Goal: Find specific page/section: Find specific page/section

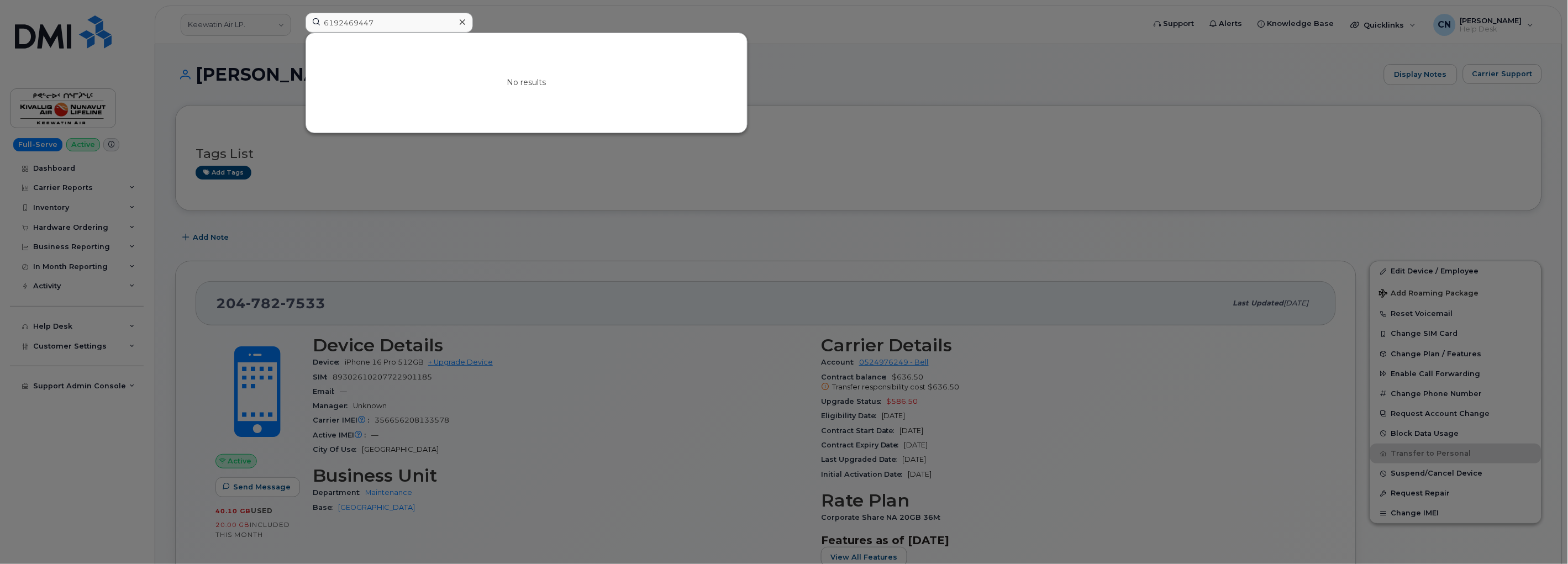
drag, startPoint x: 268, startPoint y: 16, endPoint x: 148, endPoint y: 43, distance: 123.0
click at [297, 37] on div "6192469447 No results" at bounding box center [721, 24] width 850 height 24
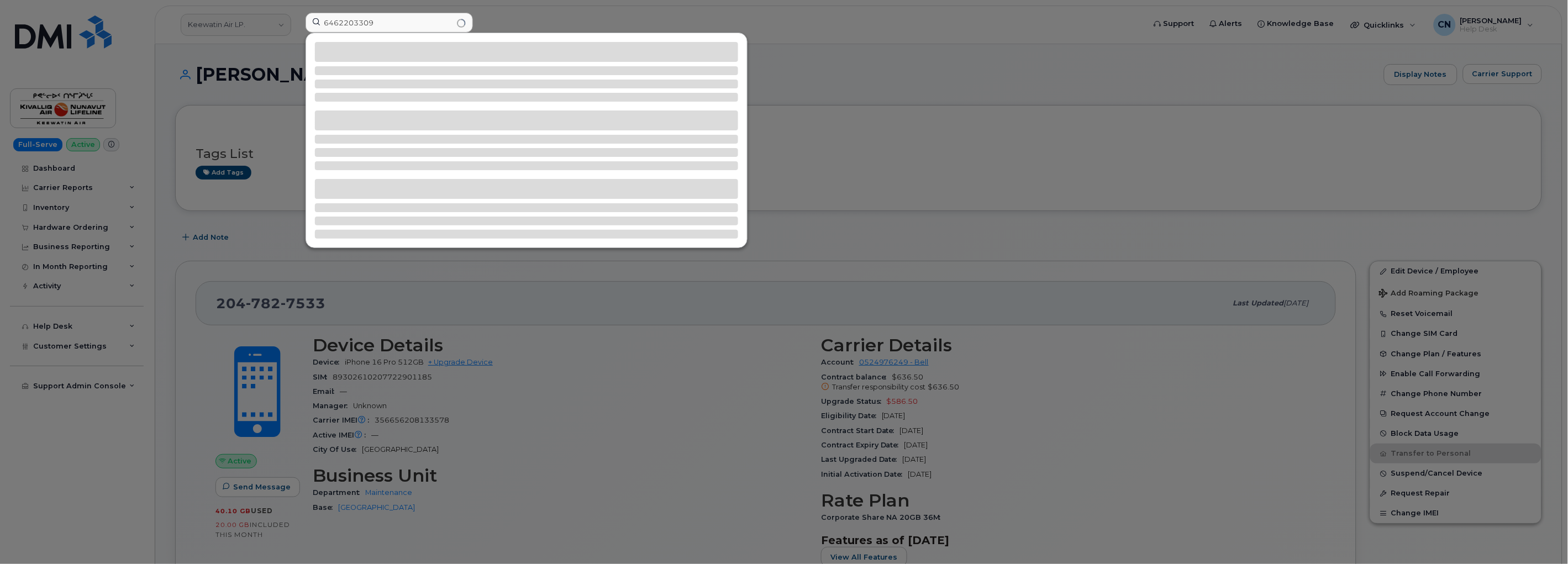
click at [357, 27] on input "6462203309" at bounding box center [390, 22] width 167 height 20
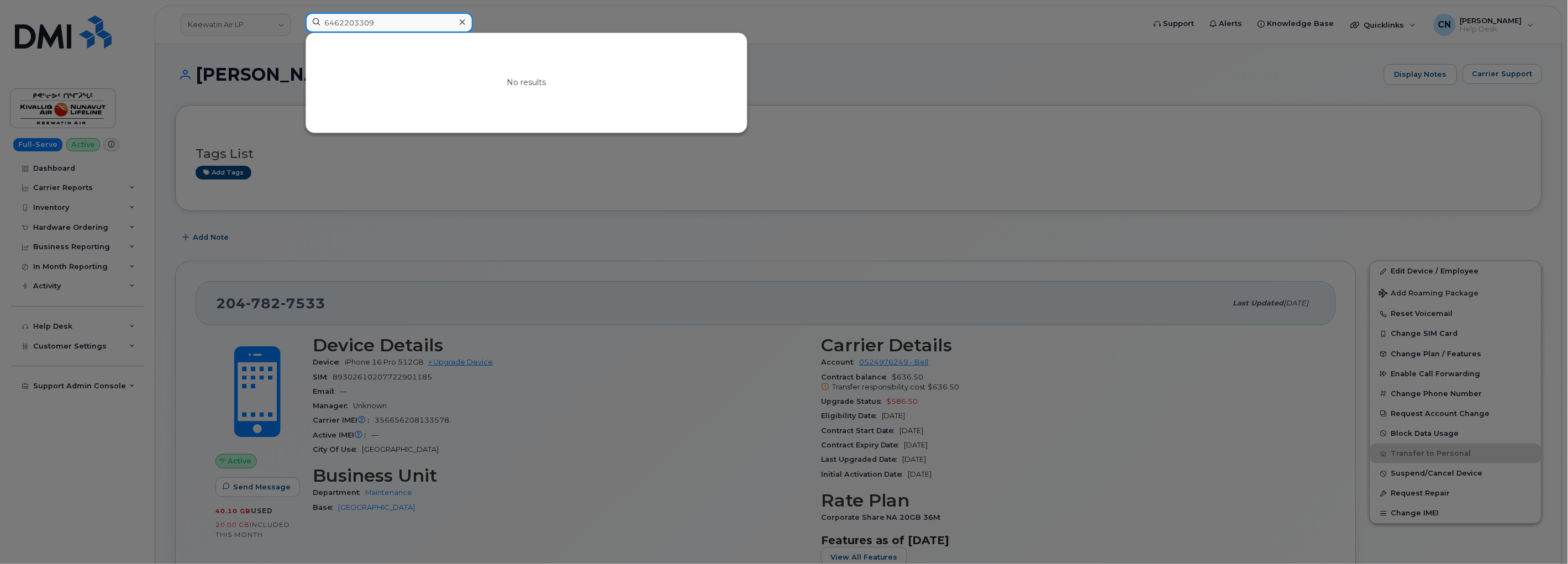
drag, startPoint x: 341, startPoint y: 21, endPoint x: 388, endPoint y: 21, distance: 47.0
click at [341, 20] on input "6462203309" at bounding box center [390, 22] width 167 height 20
drag, startPoint x: 393, startPoint y: 22, endPoint x: 282, endPoint y: 29, distance: 111.2
click at [297, 29] on div "646 220 3309 No results" at bounding box center [721, 24] width 850 height 24
paste input "3479312720"
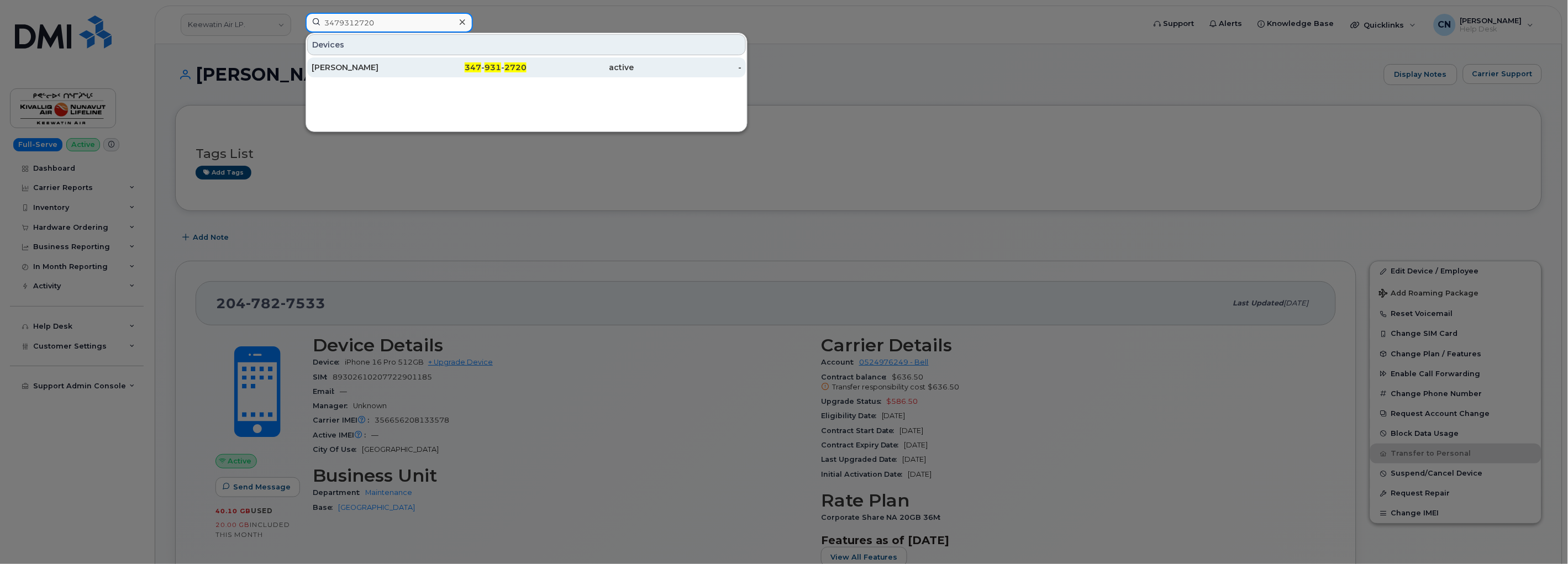
type input "3479312720"
click at [376, 67] on div "STEPHANIE MARTINEZ" at bounding box center [366, 67] width 108 height 11
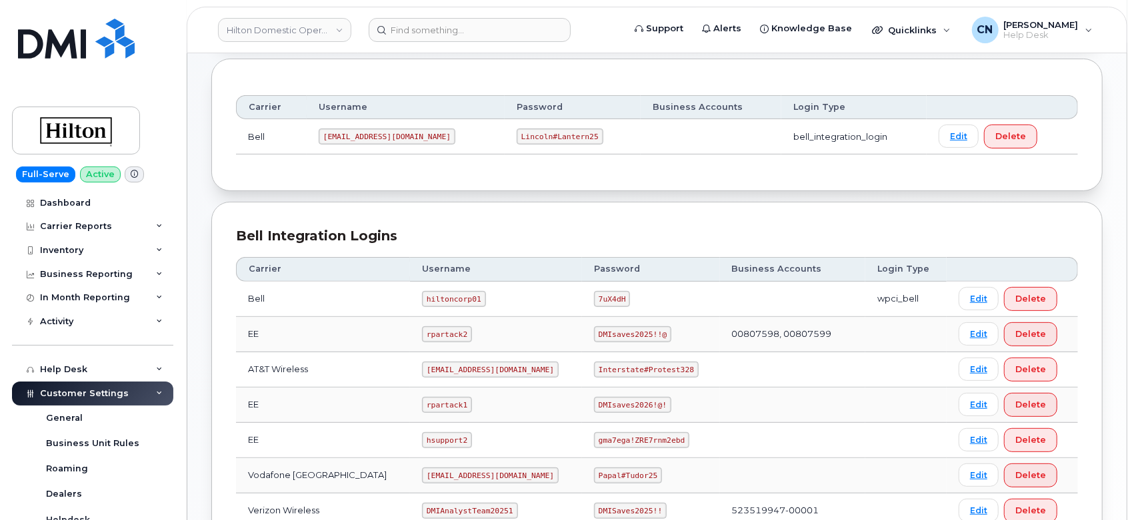
scroll to position [296, 0]
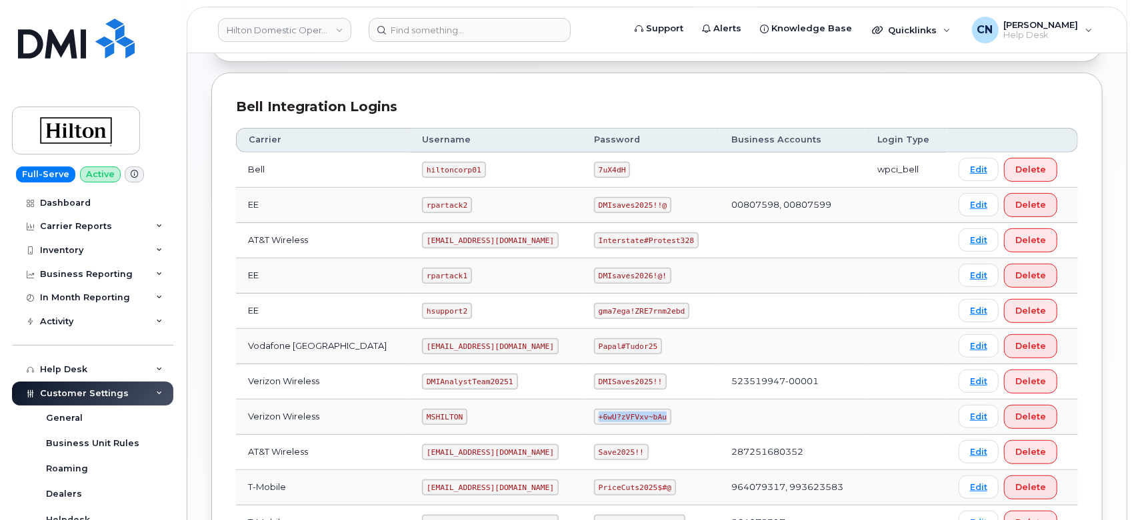
drag, startPoint x: 645, startPoint y: 415, endPoint x: 584, endPoint y: 413, distance: 60.7
click at [594, 413] on code "+6wU?zVFVxv~bAu" at bounding box center [632, 417] width 77 height 16
copy code "+6wU?zVFVxv~bAu"
drag, startPoint x: 682, startPoint y: 238, endPoint x: 622, endPoint y: 269, distance: 67.4
click at [582, 235] on td "Interstate#Protest328" at bounding box center [651, 240] width 138 height 35
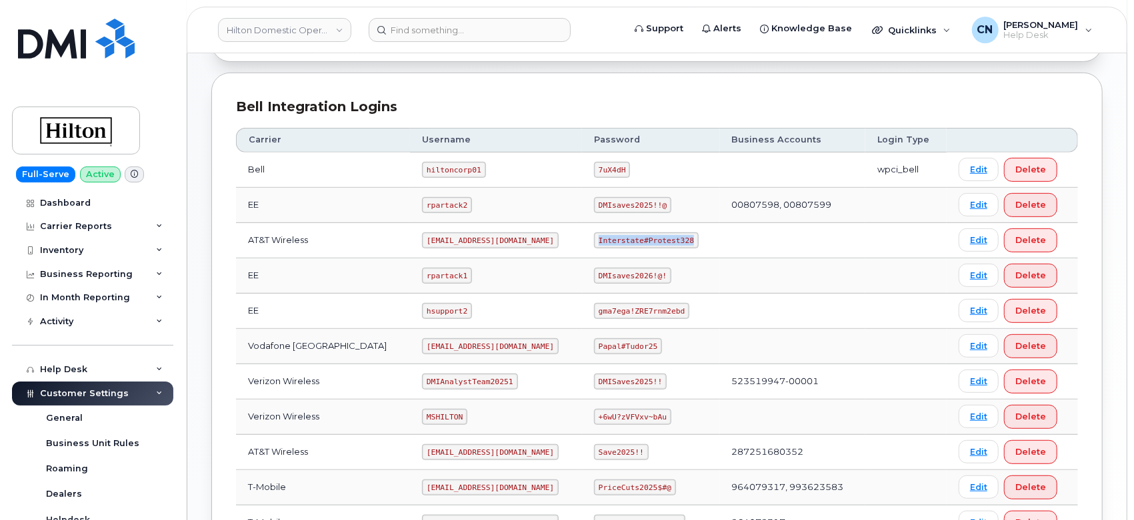
copy code "Interstate#Protest328"
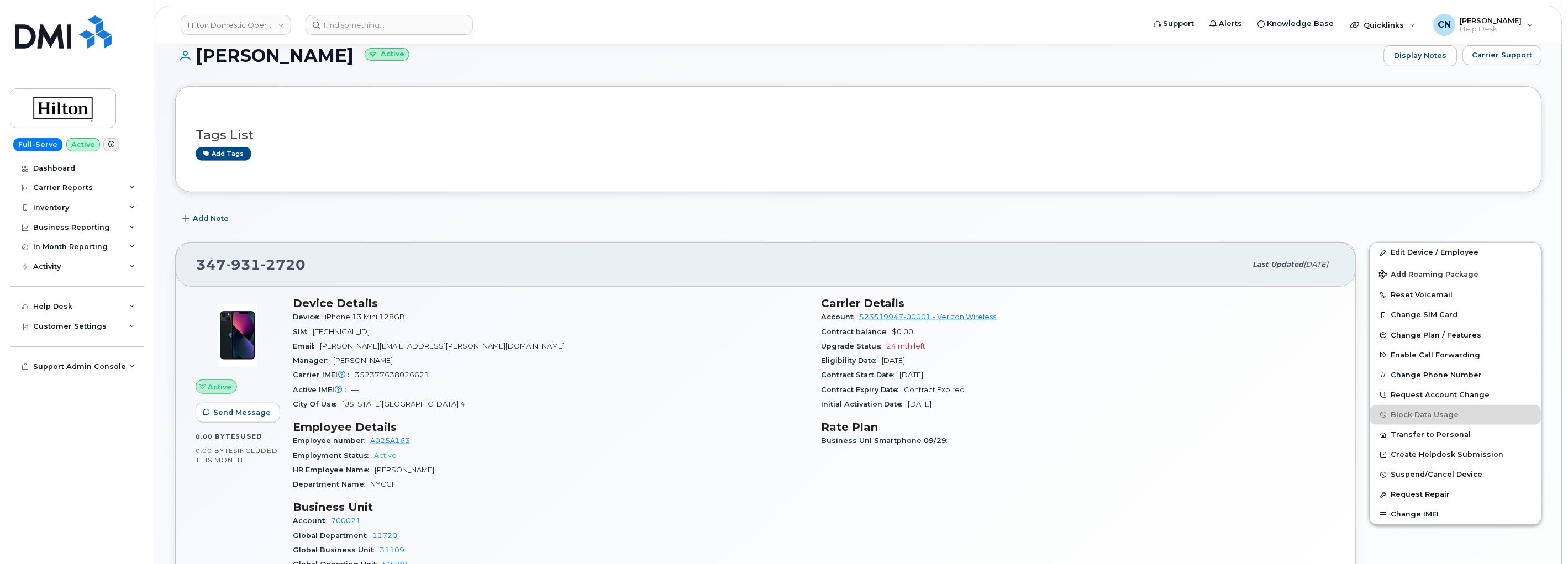
scroll to position [123, 0]
